Goal: Information Seeking & Learning: Learn about a topic

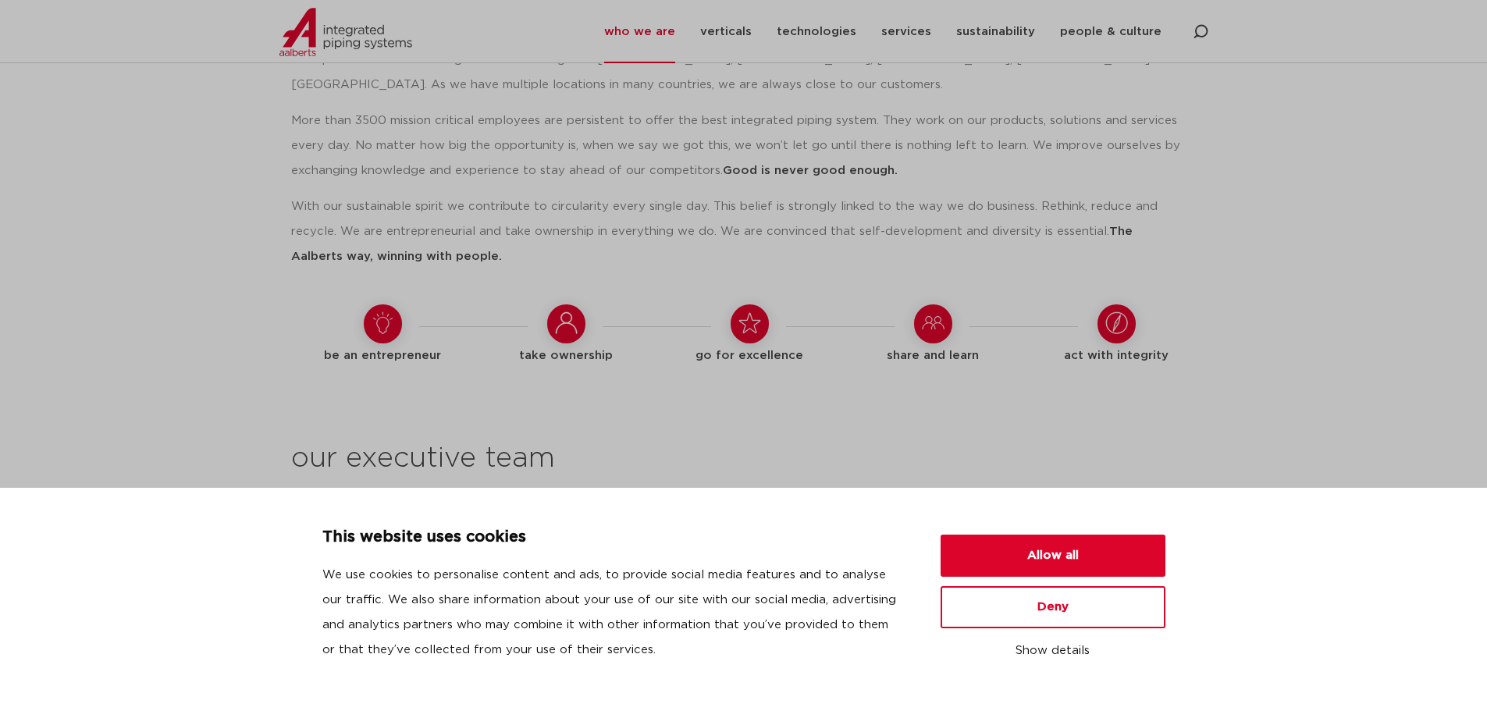
scroll to position [1639, 0]
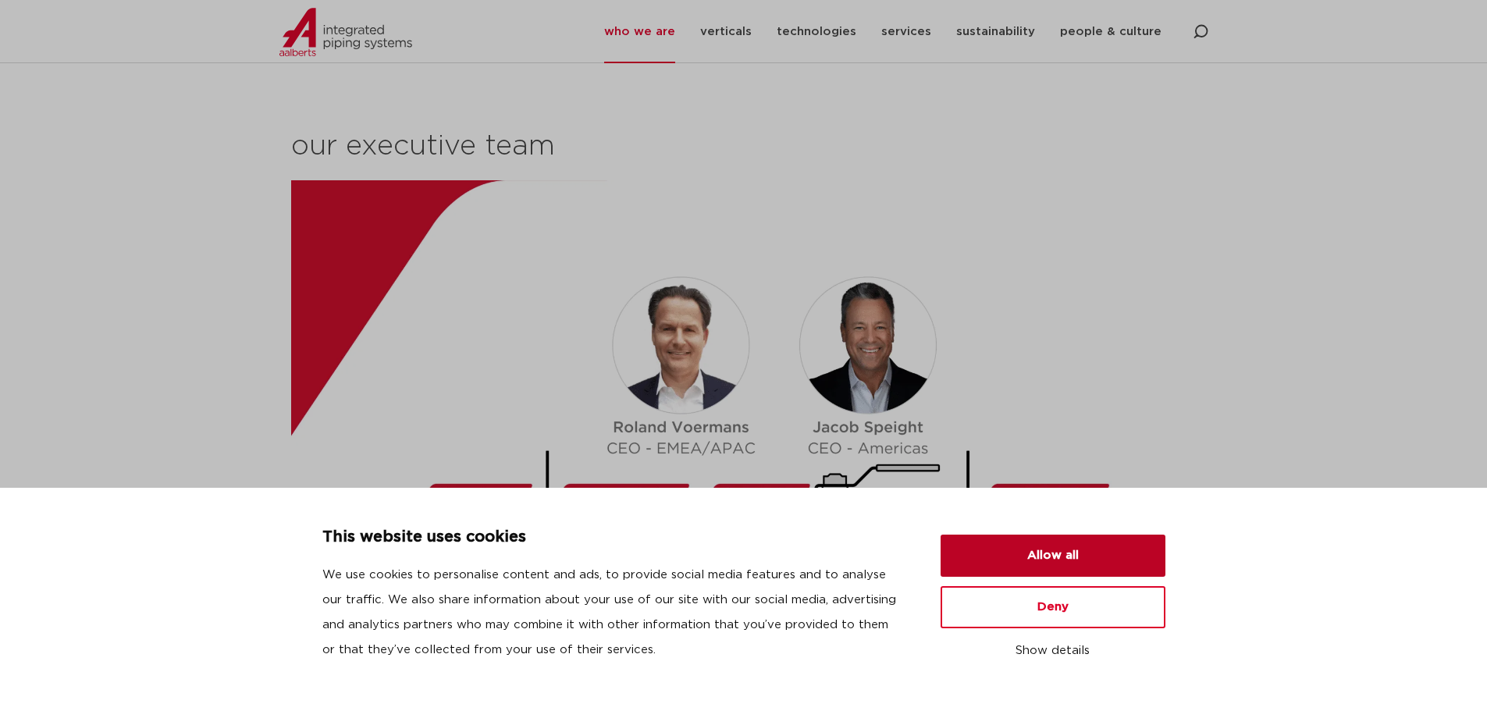
click at [1030, 559] on button "Allow all" at bounding box center [1052, 556] width 225 height 42
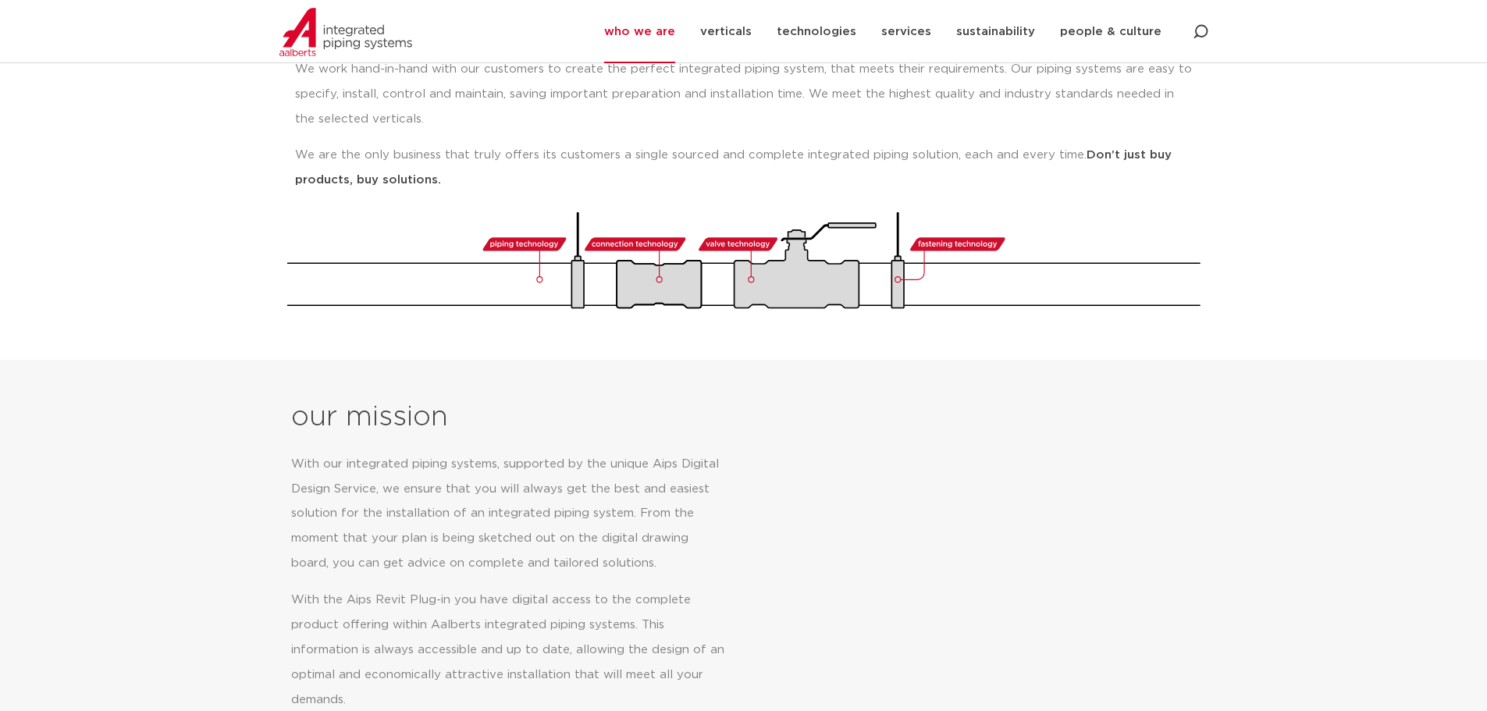
scroll to position [312, 0]
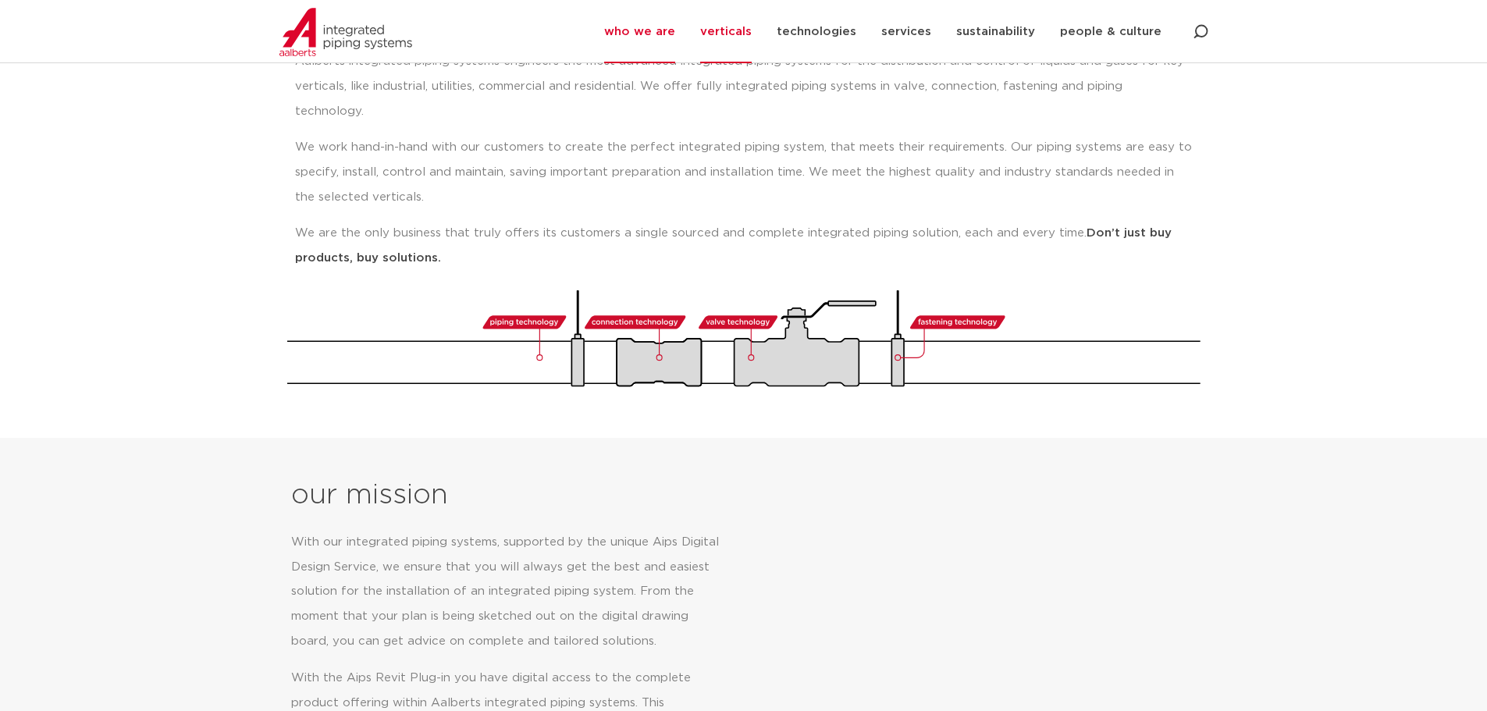
click at [748, 47] on link "verticals" at bounding box center [726, 31] width 52 height 63
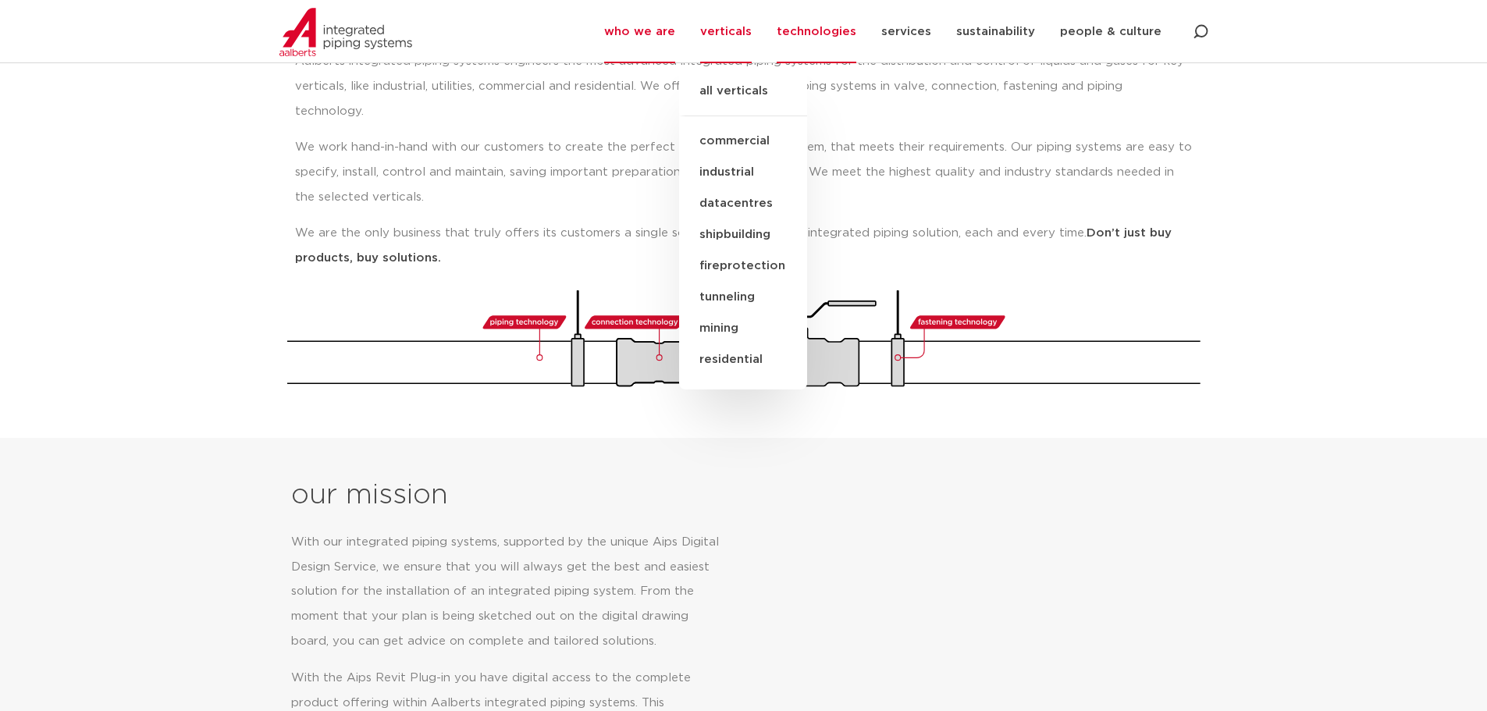
drag, startPoint x: 805, startPoint y: 36, endPoint x: 823, endPoint y: 30, distance: 18.8
click at [805, 36] on link "technologies" at bounding box center [817, 31] width 80 height 63
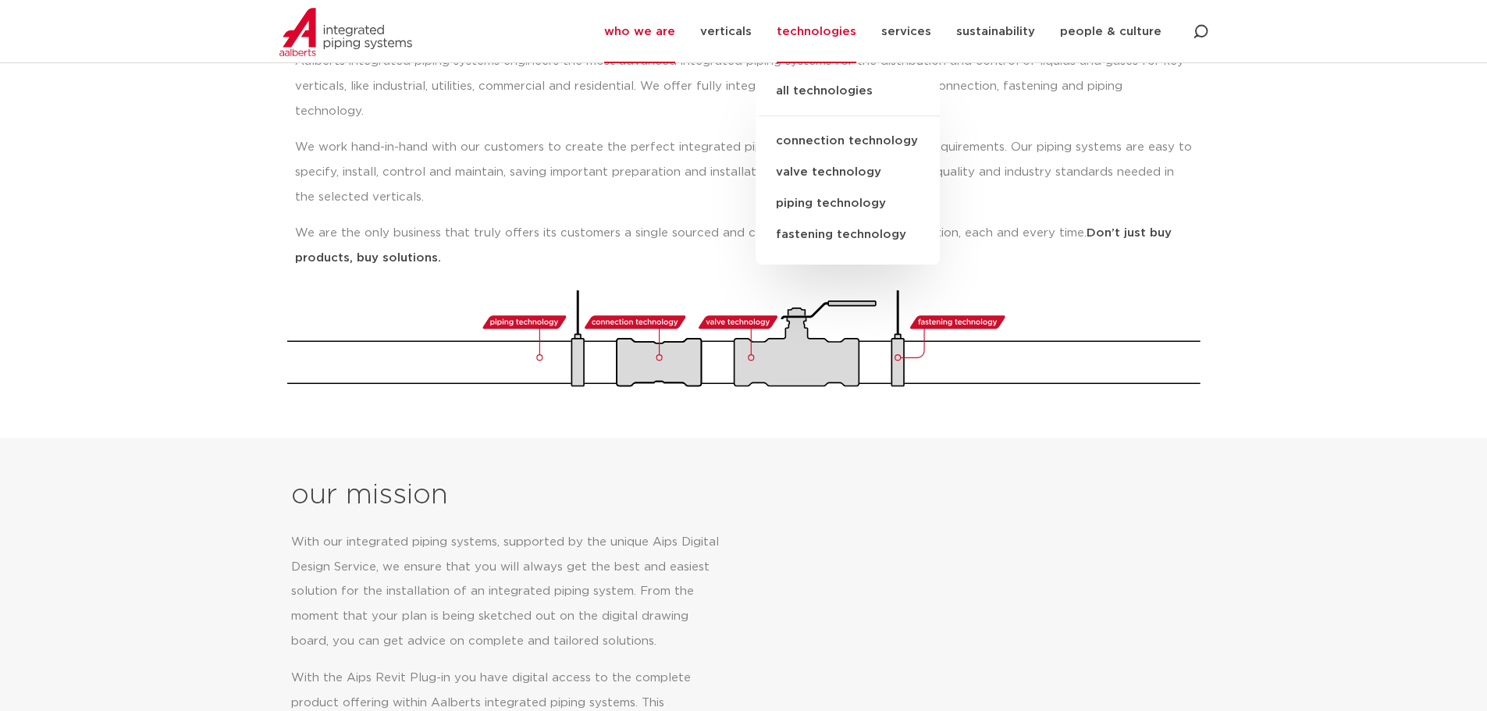
click at [870, 165] on link "valve technology" at bounding box center [847, 172] width 184 height 31
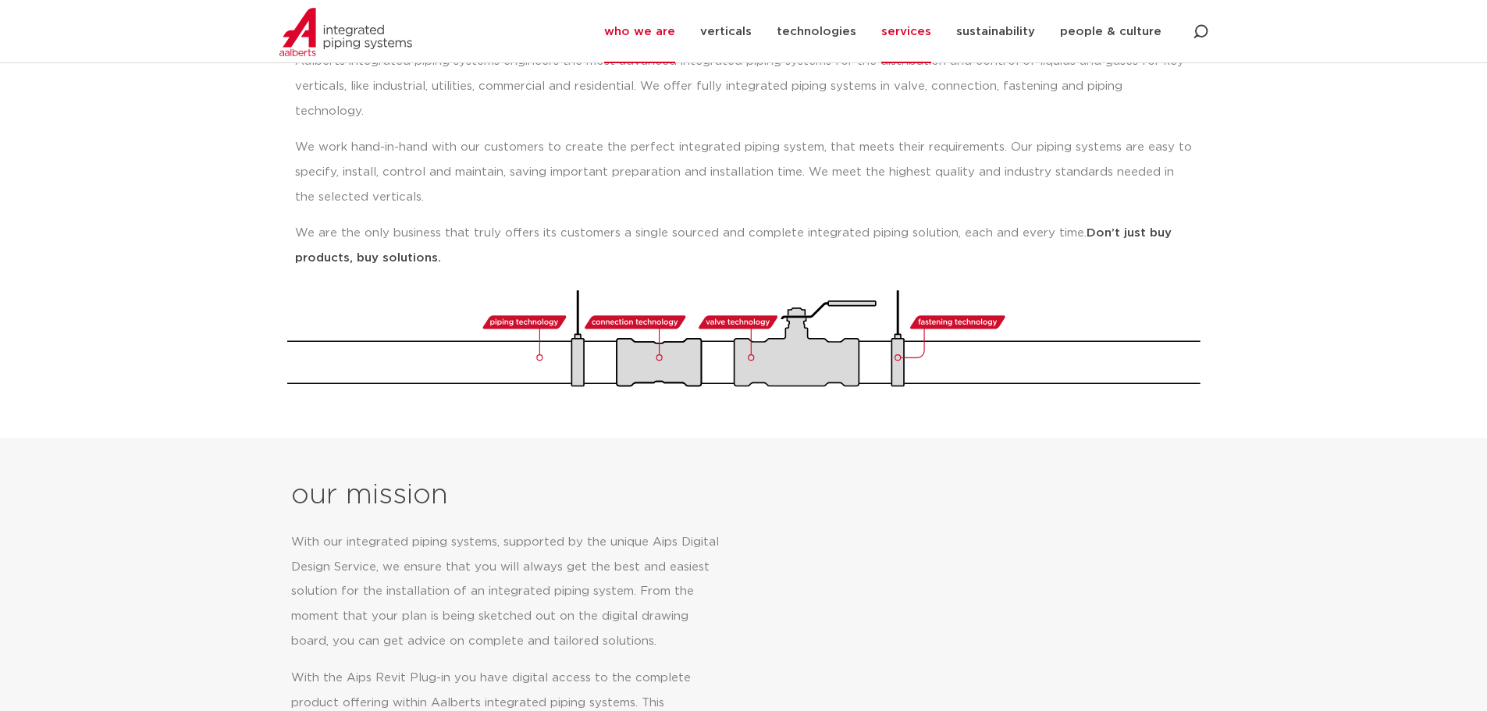
click at [926, 28] on link "services" at bounding box center [906, 31] width 50 height 63
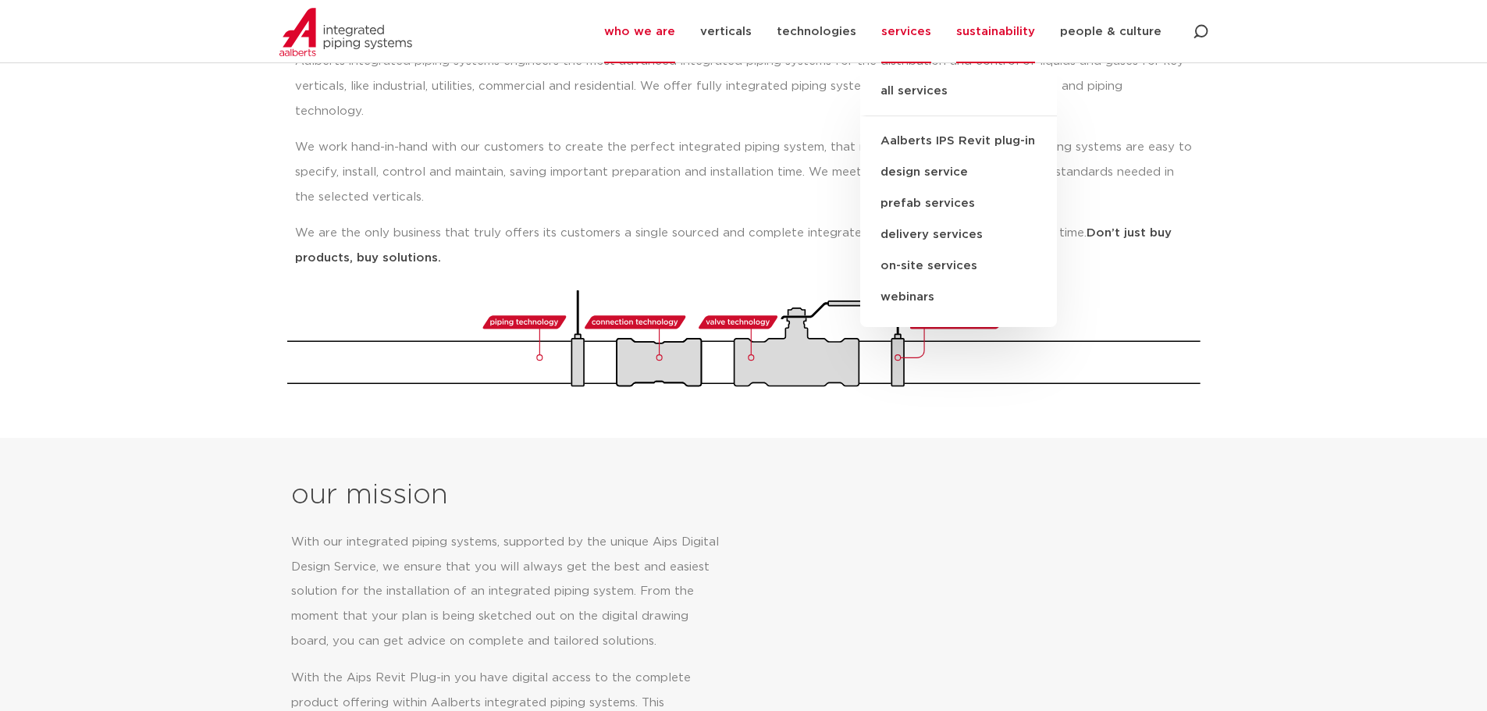
click at [995, 41] on link "sustainability" at bounding box center [995, 31] width 79 height 63
